Goal: Information Seeking & Learning: Learn about a topic

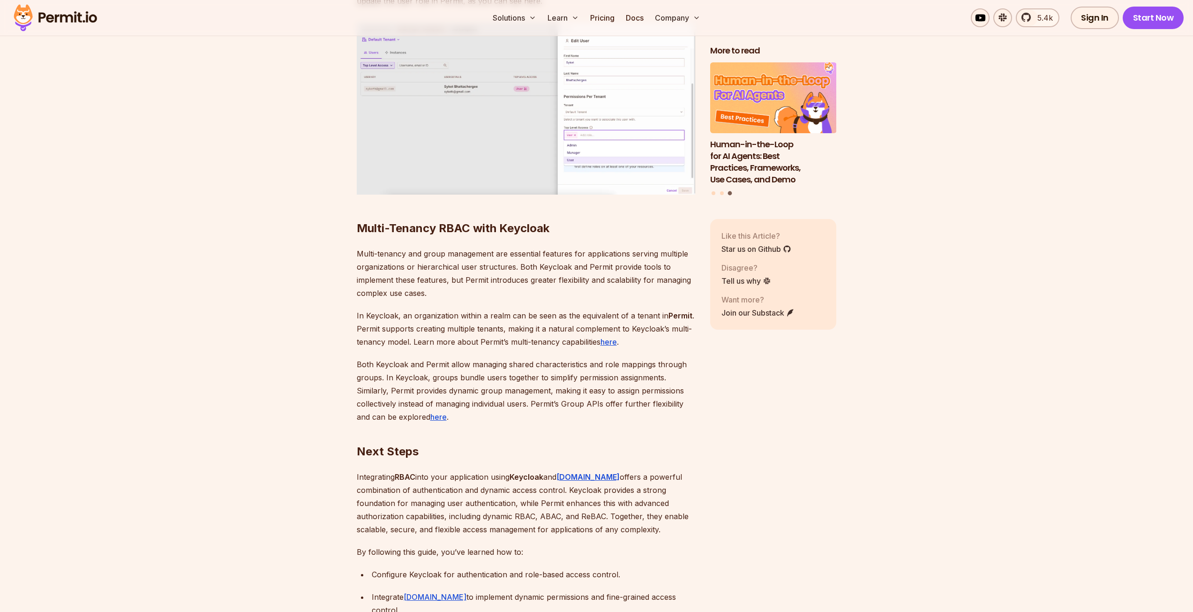
scroll to position [13995, 0]
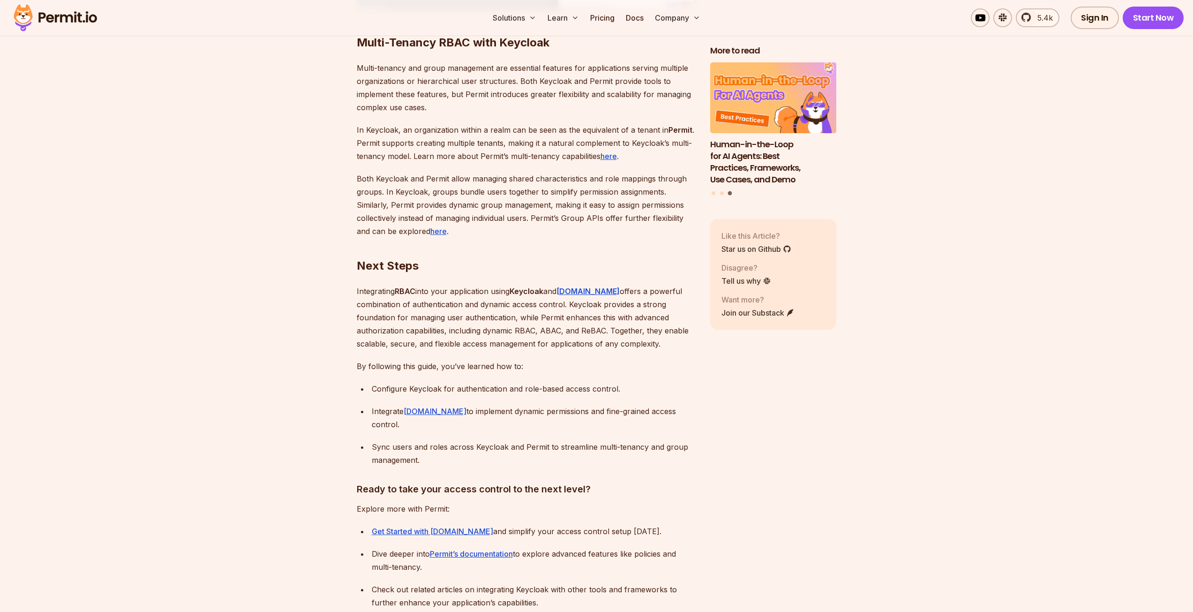
click at [71, 20] on img at bounding box center [55, 18] width 92 height 32
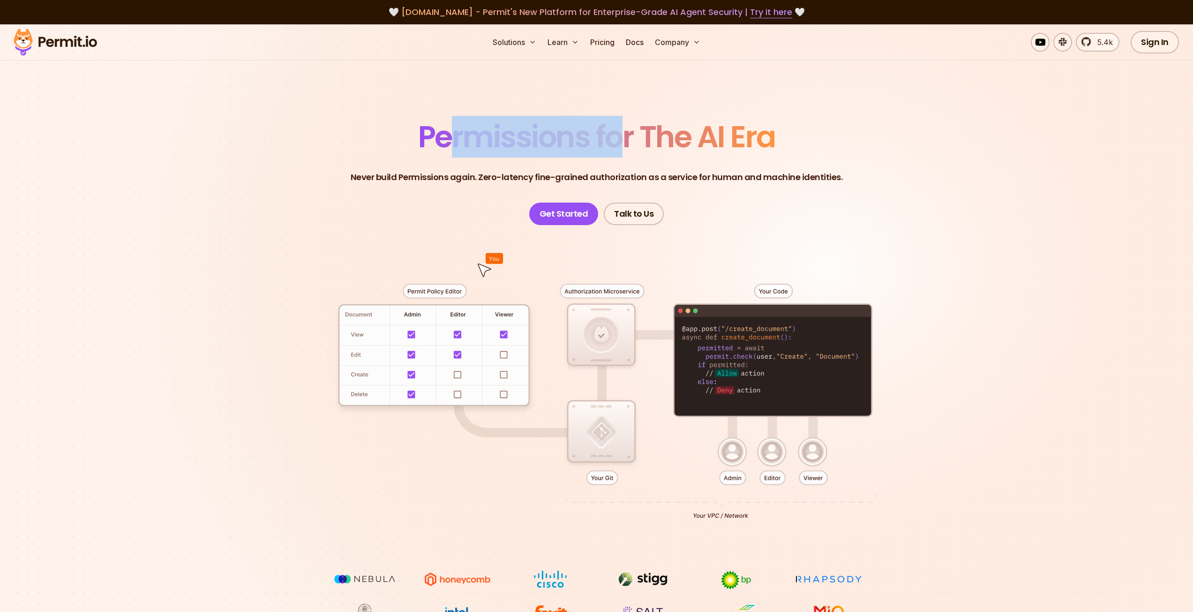
drag, startPoint x: 445, startPoint y: 135, endPoint x: 629, endPoint y: 142, distance: 184.8
click at [617, 144] on span "Permissions for The AI Era" at bounding box center [596, 137] width 357 height 42
click at [662, 146] on span "Permissions for The AI Era" at bounding box center [596, 137] width 357 height 42
drag, startPoint x: 514, startPoint y: 147, endPoint x: 664, endPoint y: 142, distance: 150.1
click at [614, 143] on span "Permissions for The AI Era" at bounding box center [596, 137] width 357 height 42
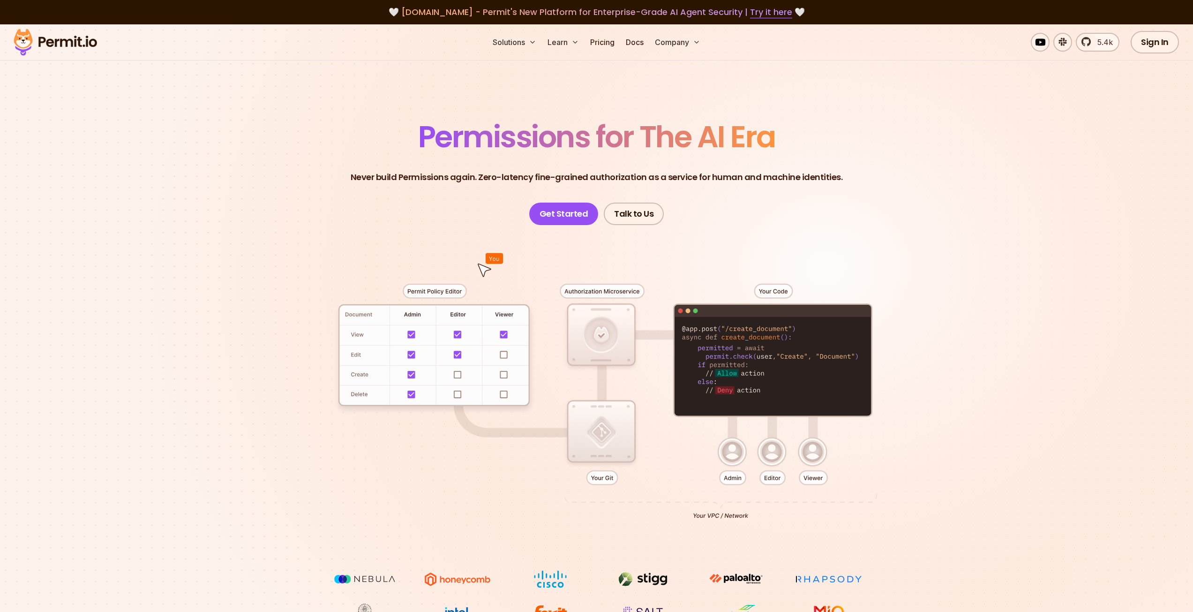
click at [671, 143] on span "Permissions for The AI Era" at bounding box center [596, 137] width 357 height 42
drag, startPoint x: 560, startPoint y: 180, endPoint x: 725, endPoint y: 175, distance: 165.0
click at [725, 175] on p "Never build Permissions again. Zero-latency fine-grained authorization as a ser…" at bounding box center [597, 177] width 492 height 13
click at [781, 176] on p "Never build Permissions again. Zero-latency fine-grained authorization as a ser…" at bounding box center [597, 177] width 492 height 13
click at [720, 180] on p "Never build Permissions again. Zero-latency fine-grained authorization as a ser…" at bounding box center [597, 177] width 492 height 13
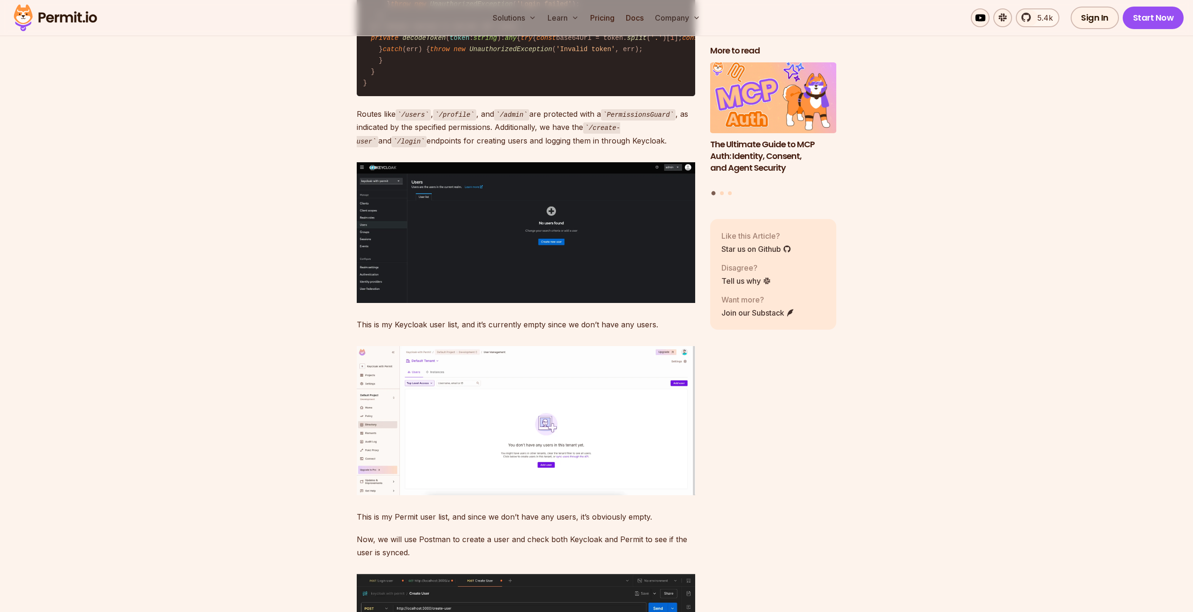
scroll to position [12390, 0]
